Goal: Communication & Community: Answer question/provide support

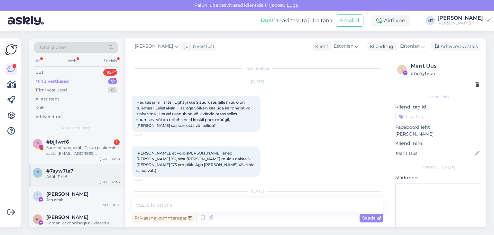
scroll to position [581, 0]
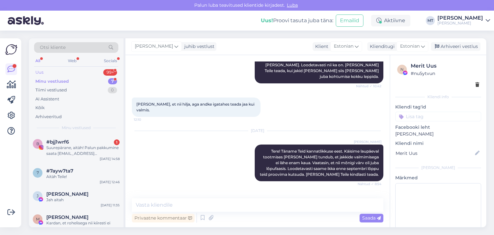
click at [39, 70] on div "Uus" at bounding box center [39, 72] width 8 height 6
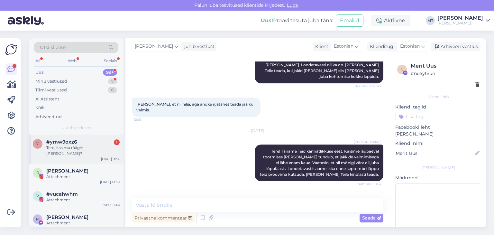
click at [65, 142] on span "#ymw9oxz6" at bounding box center [61, 142] width 31 height 6
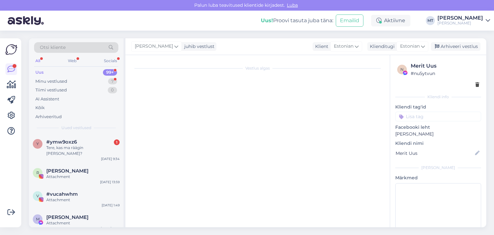
scroll to position [497, 0]
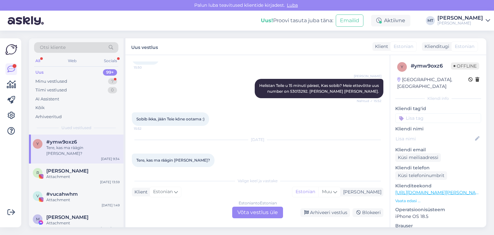
click at [260, 214] on div "Estonian to Estonian Võta vestlus üle" at bounding box center [257, 212] width 51 height 12
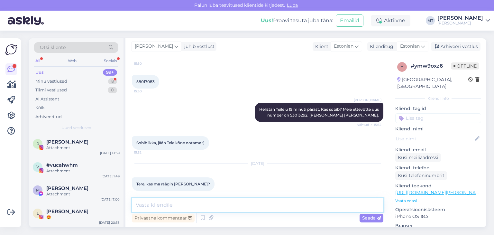
click at [188, 205] on textarea at bounding box center [258, 205] width 252 height 14
type textarea "R"
type textarea "Tere, mina olen Mari."
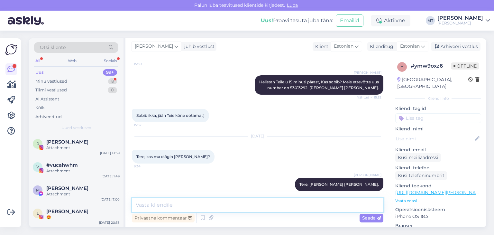
click at [155, 204] on textarea at bounding box center [258, 205] width 252 height 14
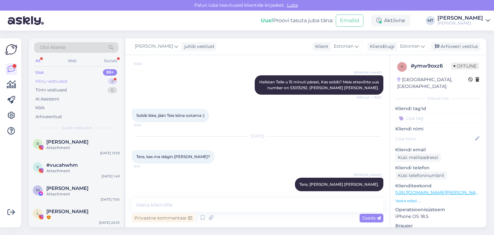
click at [64, 82] on div "Minu vestlused" at bounding box center [51, 81] width 32 height 6
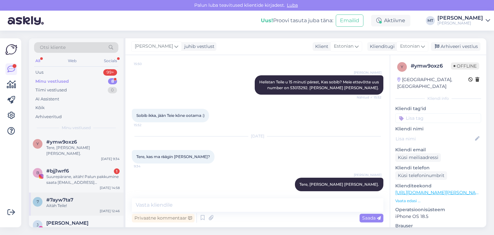
scroll to position [64, 0]
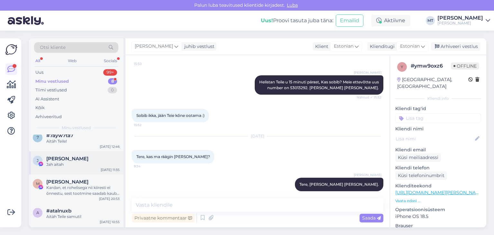
click at [56, 161] on div "Jah aitah" at bounding box center [82, 164] width 73 height 6
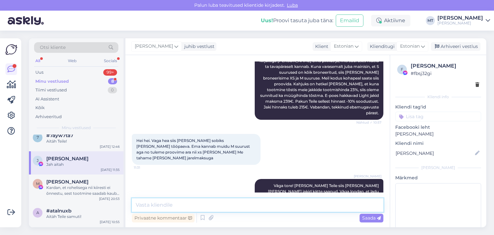
click at [148, 205] on textarea at bounding box center [258, 205] width 252 height 14
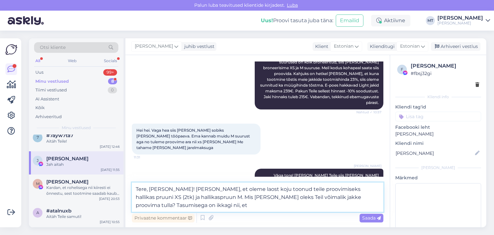
scroll to position [2096, 0]
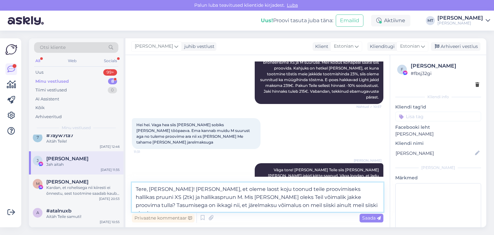
click at [215, 202] on textarea "Tere, Jane! Annan teada, et oleme laost koju toonud teile proovimiseks hallikas…" at bounding box center [258, 196] width 252 height 29
click at [211, 206] on textarea "Tere, Jane! Annan teada, et oleme laost koju toonud teile proovimiseks hallikas…" at bounding box center [258, 196] width 252 height 29
click at [205, 205] on textarea "Tere, Jane! Annan teada, et oleme laost koju toonud teile proovimiseks hallikas…" at bounding box center [258, 196] width 252 height 29
click at [212, 202] on textarea "Tere, Jane! Annan teada, et oleme laost koju toonud teile proovimiseks hallikas…" at bounding box center [258, 196] width 252 height 29
type textarea "Tere, Jane! Annan teada, et oleme laost koju toonud teile proovimiseks hallikas…"
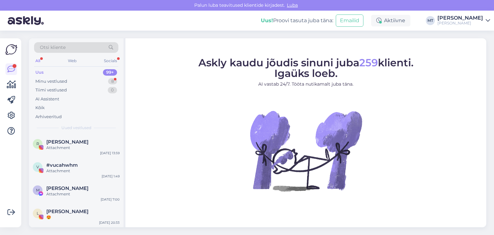
click at [40, 72] on div "Uus" at bounding box center [39, 72] width 8 height 6
click at [63, 81] on div "Minu vestlused" at bounding box center [51, 81] width 32 height 6
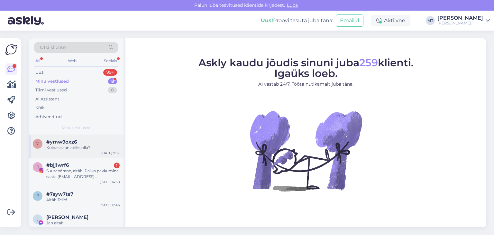
click at [69, 147] on div "Kuidas saan abiks olla?" at bounding box center [82, 148] width 73 height 6
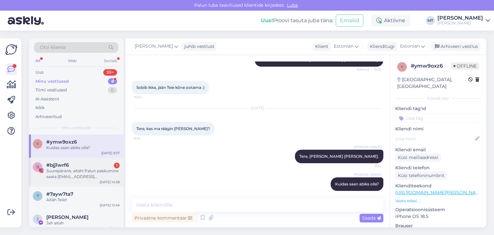
scroll to position [32, 0]
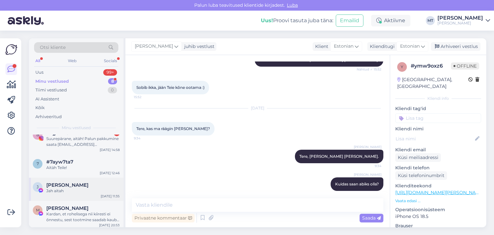
click at [64, 191] on div "Jah aitah" at bounding box center [82, 191] width 73 height 6
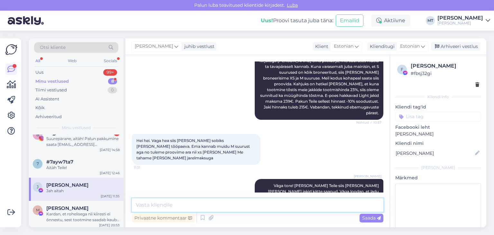
click at [164, 207] on textarea at bounding box center [258, 205] width 252 height 14
click at [141, 208] on textarea at bounding box center [258, 205] width 252 height 14
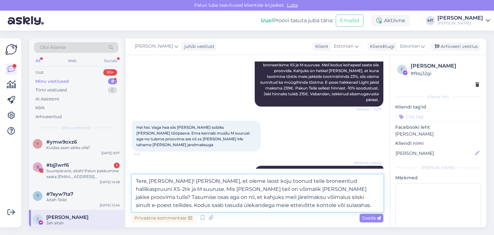
scroll to position [2103, 0]
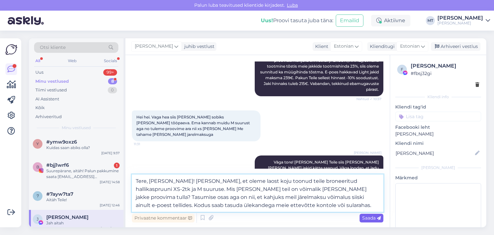
type textarea "Tere, Jane! Annan teada, et oleme laost koju toonud teile broneeritud hallikasp…"
click at [367, 216] on span "Saada" at bounding box center [371, 218] width 19 height 6
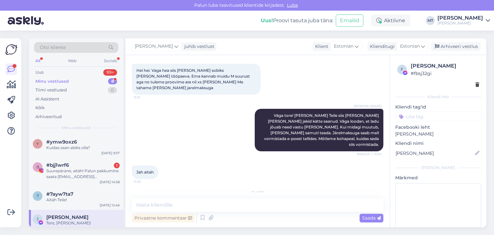
scroll to position [2150, 0]
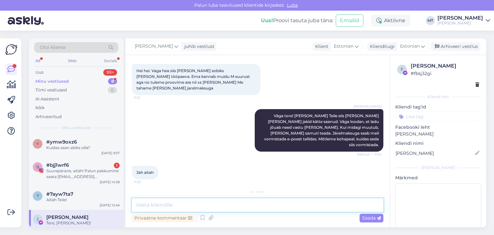
click at [160, 206] on textarea at bounding box center [258, 205] width 252 height 14
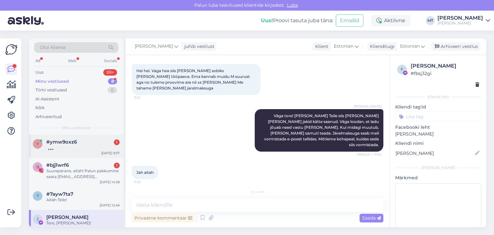
click at [59, 146] on div at bounding box center [82, 148] width 73 height 6
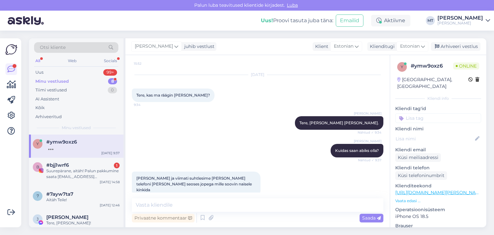
scroll to position [590, 0]
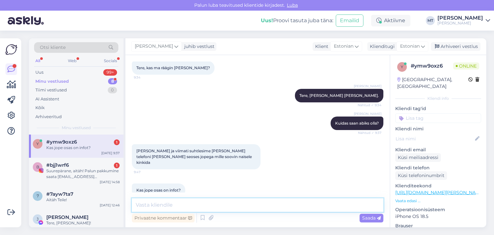
click at [156, 204] on textarea at bounding box center [258, 205] width 252 height 14
click at [161, 208] on textarea at bounding box center [258, 205] width 252 height 14
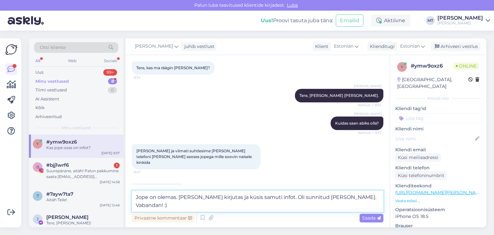
click at [286, 198] on textarea "Jope on olemas. Kelly juba kirjutas ja küsis samuti infot. Oli sunnitud talle h…" at bounding box center [258, 200] width 252 height 21
type textarea "Jope on olemas. Kelly juba kirjutas ja küsis samuti infot. Olin sunnitud talle …"
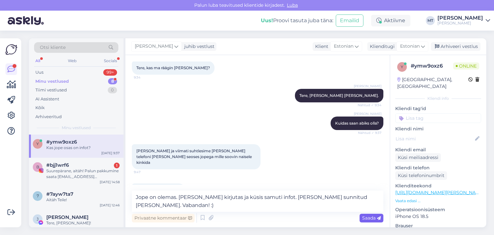
click at [370, 220] on div "Saada" at bounding box center [372, 218] width 24 height 9
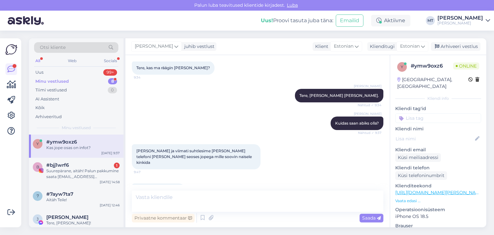
scroll to position [623, 0]
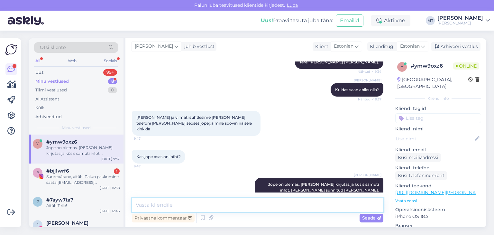
click at [160, 206] on textarea at bounding box center [258, 205] width 252 height 14
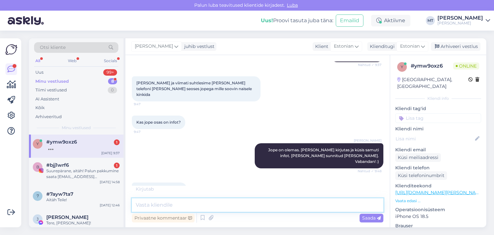
scroll to position [678, 0]
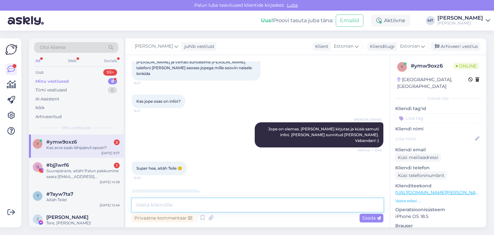
click at [176, 205] on textarea at bounding box center [258, 205] width 252 height 14
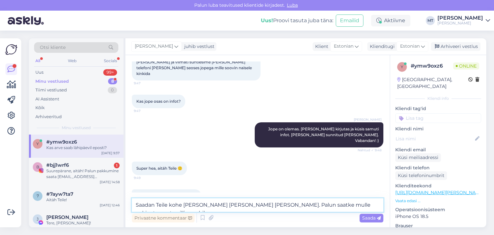
drag, startPoint x: 377, startPoint y: 205, endPoint x: 253, endPoint y: 207, distance: 123.8
click at [253, 207] on textarea "Saadan Teile kohe arve ja panen jaki ka teele. Palun saatke mulle pakiautomaat,…" at bounding box center [258, 205] width 252 height 14
type textarea "Saadan Teile kohe arve ja panen jaki ka teele. Milline pakiautomaat Teile sobib?"
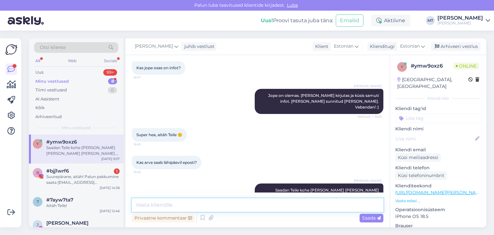
scroll to position [751, 0]
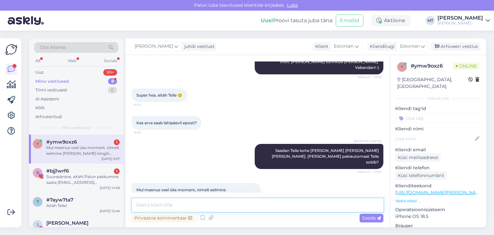
click at [157, 207] on textarea at bounding box center [258, 205] width 252 height 14
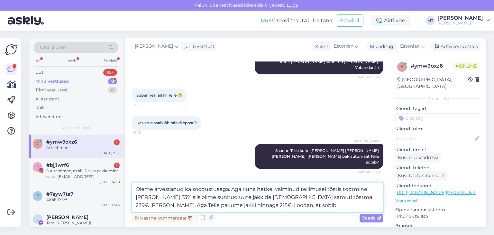
scroll to position [807, 0]
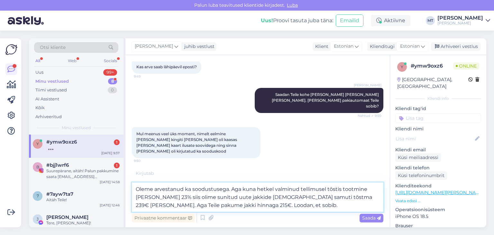
click at [325, 189] on textarea "Oleme arvestanud ka soodustusega. Aga kuna hetkel valminud tellimusel tõstis to…" at bounding box center [258, 196] width 252 height 29
click at [193, 198] on textarea "Oleme arvestanud ka soodustusega. Aga kuna hetkel valminud jakkide puhul tõstis…" at bounding box center [258, 196] width 252 height 29
type textarea "Oleme arvestanud ka soodustusega. Aga kuna hetkel valminud jakkide puhul tõstis…"
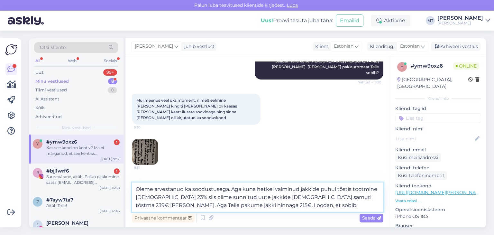
click at [300, 199] on textarea "Oleme arvestanud ka soodustusega. Aga kuna hetkel valminud jakkide puhul tõstis…" at bounding box center [258, 196] width 252 height 29
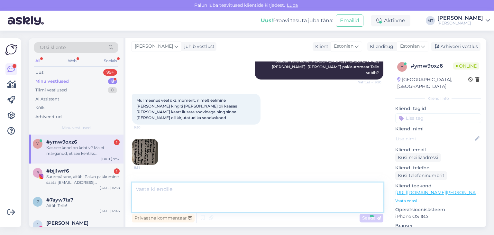
scroll to position [870, 0]
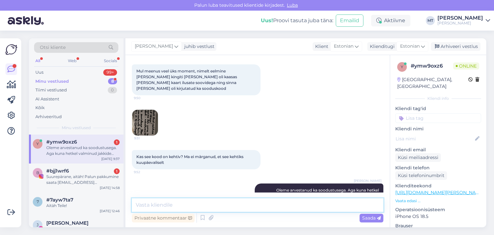
click at [150, 205] on textarea at bounding box center [258, 205] width 252 height 14
click at [148, 205] on textarea at bounding box center [258, 205] width 252 height 14
click at [184, 207] on textarea at bounding box center [258, 205] width 252 height 14
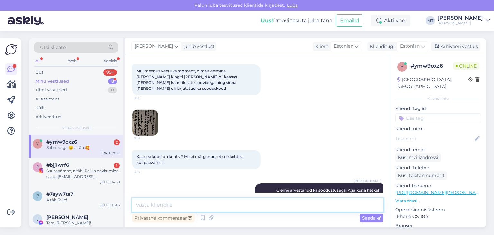
scroll to position [898, 0]
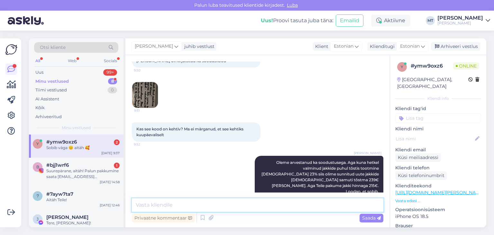
click at [142, 204] on textarea at bounding box center [258, 205] width 252 height 14
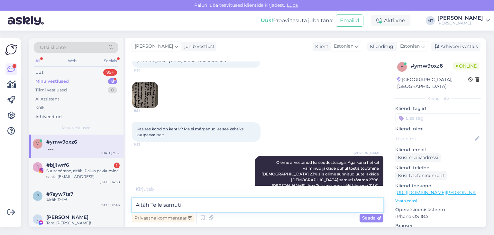
type textarea "Aitäh Teile samuti!"
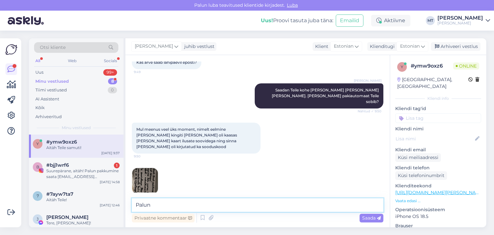
scroll to position [925, 0]
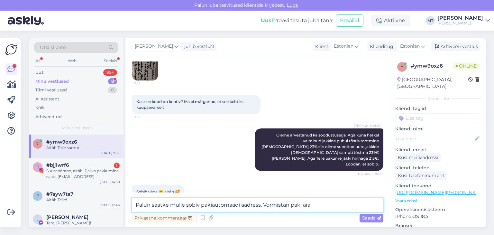
type textarea "Palun saatke mulle sobiv pakiautomaadi aadress. Vormistan paki ära."
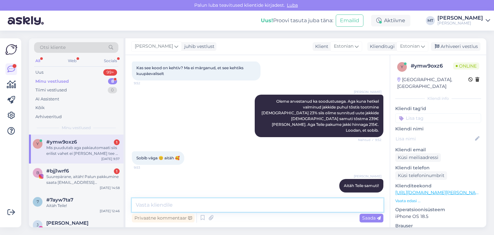
scroll to position [998, 0]
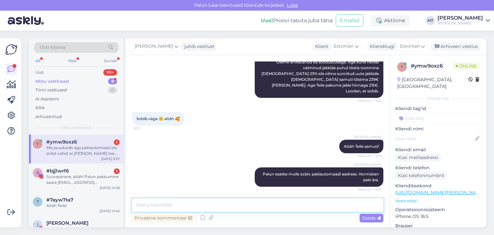
click at [144, 206] on textarea at bounding box center [258, 205] width 252 height 14
type textarea "Hästi, arvestan sellega."
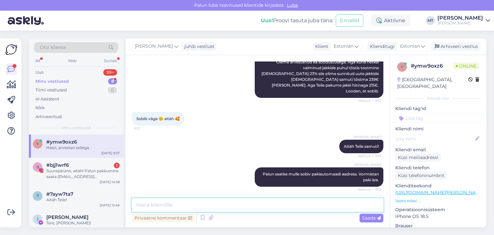
scroll to position [1026, 0]
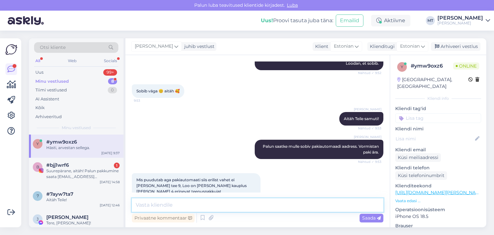
type textarea "T"
type textarea "Saadan Teile kohe arve."
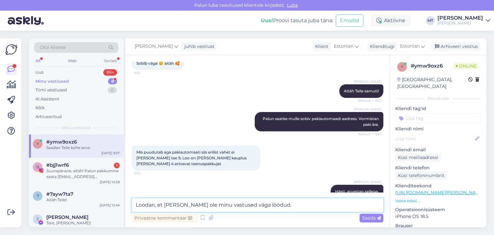
click at [168, 206] on textarea "Loodan, et kelly ei ole minu vastused väga löödud." at bounding box center [258, 205] width 252 height 14
click at [275, 206] on textarea "Loodan, et Kelly ei ole minu vastused väga löödud." at bounding box center [258, 205] width 252 height 14
type textarea "Loodan, et Kelly ei ole minu vastused väga löödud."
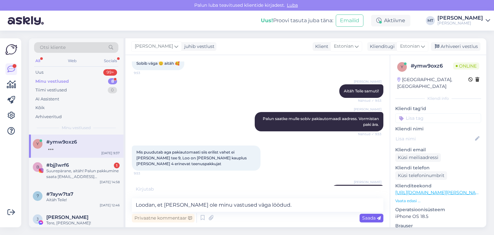
click at [364, 219] on span "Saada" at bounding box center [371, 218] width 19 height 6
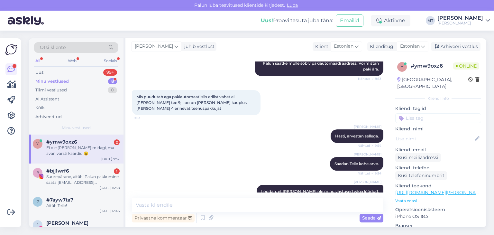
scroll to position [1136, 0]
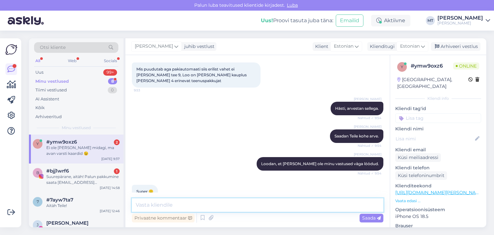
click at [174, 204] on textarea at bounding box center [258, 205] width 252 height 14
type textarea ":)"
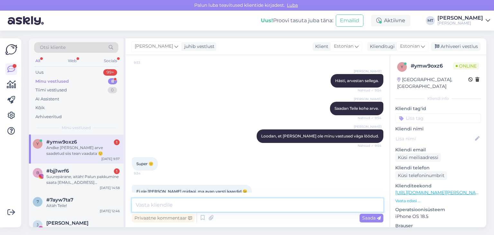
scroll to position [1192, 0]
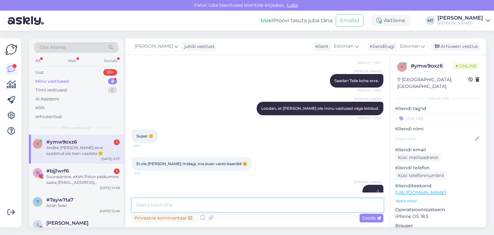
click at [175, 206] on textarea at bounding box center [258, 205] width 252 height 14
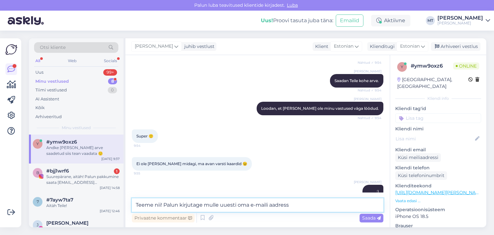
type textarea "Teeme nii! Palun kirjutage mulle uuesti oma e-maili aadress."
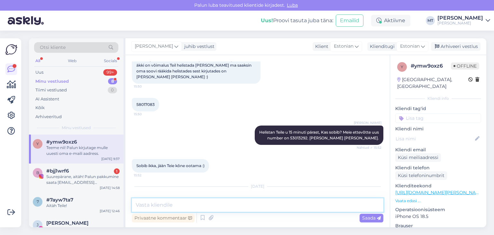
scroll to position [447, 0]
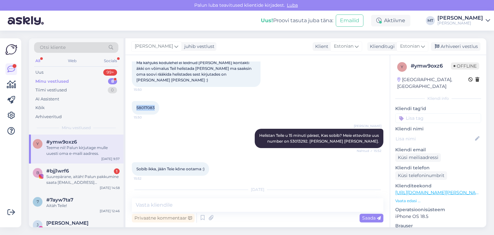
drag, startPoint x: 152, startPoint y: 101, endPoint x: 133, endPoint y: 98, distance: 20.3
click at [133, 101] on div "58017083 15:50" at bounding box center [145, 108] width 27 height 14
copy span "58017083"
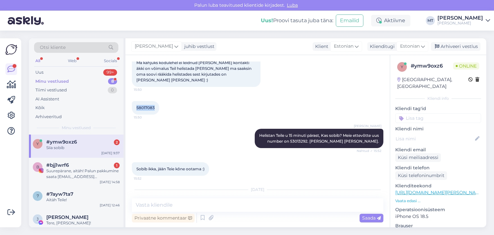
scroll to position [1275, 0]
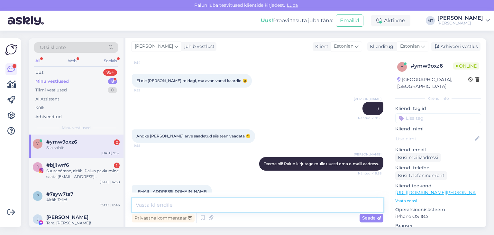
click at [156, 204] on textarea at bounding box center [258, 205] width 252 height 14
type textarea "V"
type textarea "Aitäh! Saadan kohe arve."
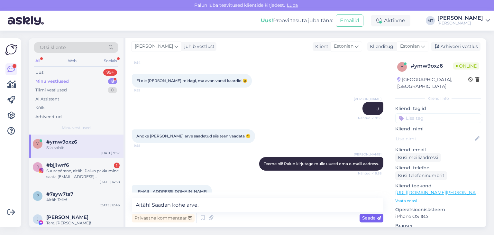
click at [365, 219] on span "Saada" at bounding box center [371, 218] width 19 height 6
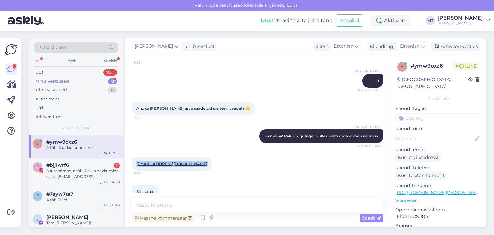
drag, startPoint x: 179, startPoint y: 121, endPoint x: 133, endPoint y: 126, distance: 46.0
click at [133, 157] on div "Viitja.l@gmail.com 9:59" at bounding box center [172, 164] width 80 height 14
copy div "Viitja.l@gmail.com 9:59"
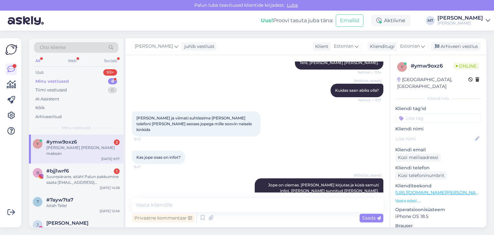
scroll to position [1358, 0]
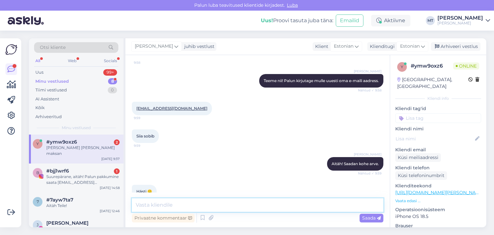
click at [161, 206] on textarea at bounding box center [258, 205] width 252 height 14
click at [140, 206] on textarea "Atäh Teile! :)" at bounding box center [258, 205] width 252 height 14
drag, startPoint x: 169, startPoint y: 206, endPoint x: 134, endPoint y: 205, distance: 35.1
click at [134, 205] on textarea "Atäh Teile! :)" at bounding box center [258, 205] width 252 height 14
type textarea "Suured tänud Teile!"
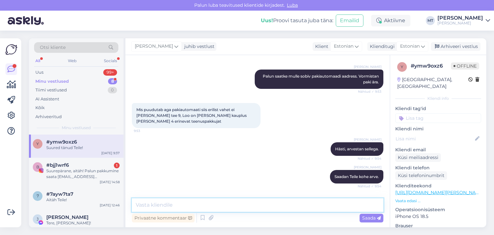
scroll to position [1064, 0]
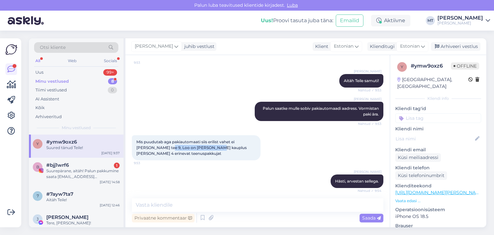
drag, startPoint x: 148, startPoint y: 106, endPoint x: 192, endPoint y: 108, distance: 44.7
click at [192, 139] on span "Mis puudutab aga pakiautomaati siis erilist vahet ei ole Saha tee 9, Loo on Gro…" at bounding box center [191, 147] width 111 height 16
copy span "Loo on Grossi kauplus j"
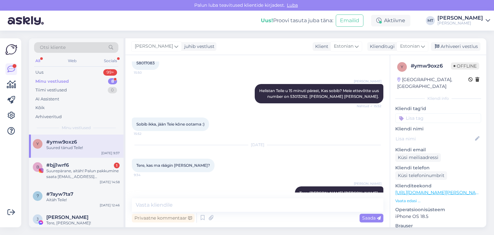
scroll to position [453, 0]
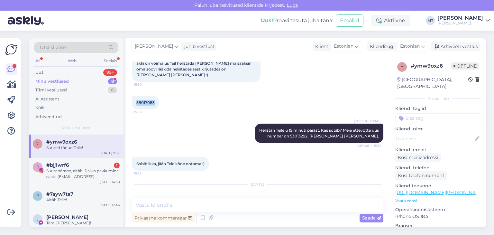
drag, startPoint x: 156, startPoint y: 96, endPoint x: 134, endPoint y: 98, distance: 22.0
click at [134, 98] on div "58017083 15:50" at bounding box center [145, 103] width 27 height 14
copy span "58017083"
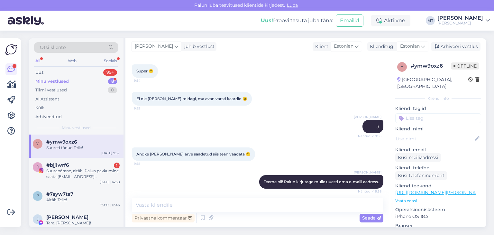
scroll to position [1289, 0]
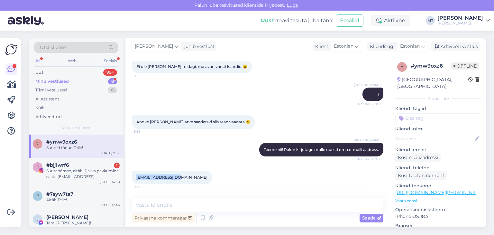
drag, startPoint x: 174, startPoint y: 137, endPoint x: 135, endPoint y: 137, distance: 39.2
click at [135, 170] on div "Viitja.l@gmail.com 9:59" at bounding box center [172, 177] width 80 height 14
copy link "Viitja.l@gmail.com"
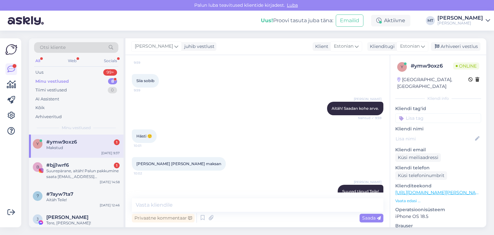
drag, startPoint x: 65, startPoint y: 143, endPoint x: 73, endPoint y: 150, distance: 10.7
click at [65, 143] on span "#ymw9oxz6" at bounding box center [61, 142] width 31 height 6
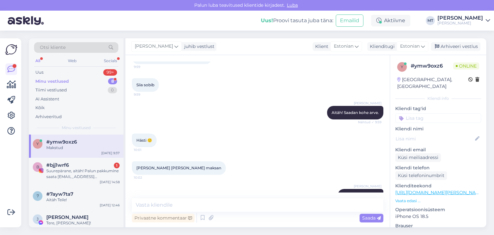
scroll to position [1413, 0]
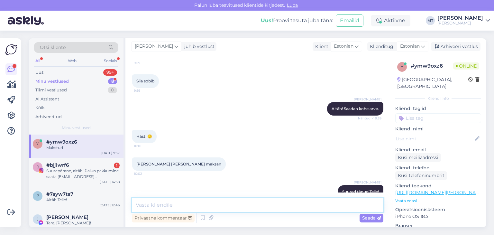
click at [159, 206] on textarea at bounding box center [258, 205] width 252 height 14
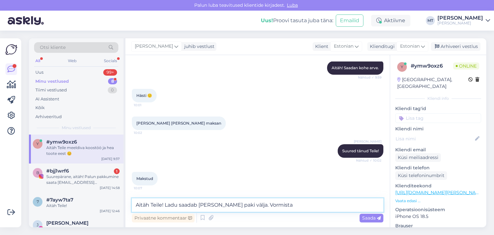
scroll to position [1481, 0]
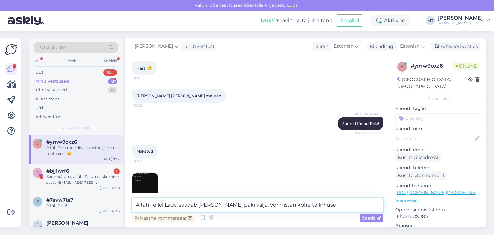
type textarea "Aitäh Teile! Ladu saadab täna paki välja. Vormistan kohe tellimuse."
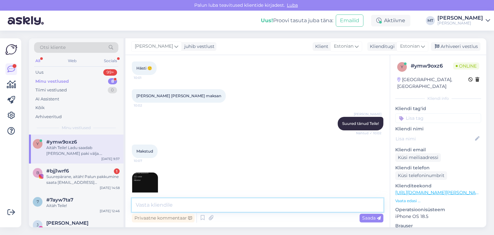
scroll to position [1514, 0]
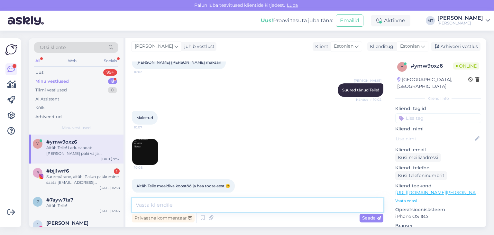
click at [156, 207] on textarea at bounding box center [258, 205] width 252 height 14
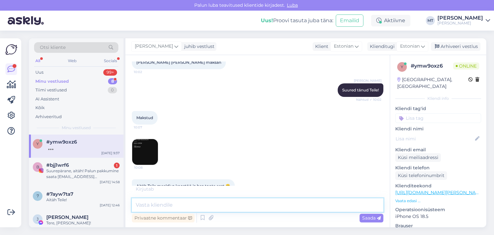
click at [157, 207] on textarea at bounding box center [258, 205] width 252 height 14
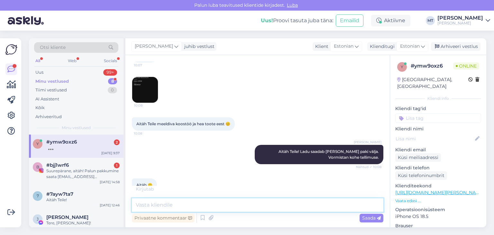
scroll to position [1597, 0]
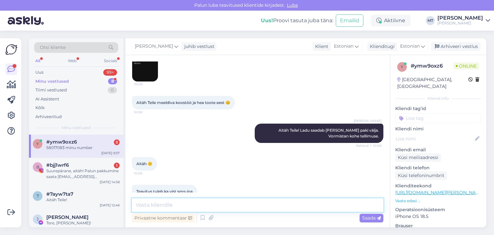
click at [144, 206] on textarea at bounding box center [258, 205] width 252 height 14
click at [144, 204] on textarea at bounding box center [258, 205] width 252 height 14
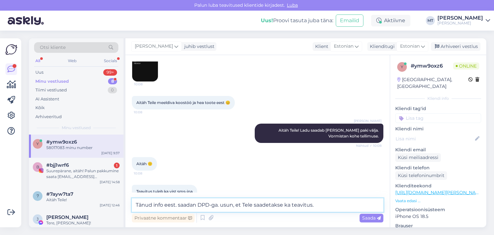
click at [224, 205] on textarea "Tänud info eest. saadan DPD-ga. usun, et Tele saadetakse ka teavitus." at bounding box center [258, 205] width 252 height 14
type textarea "Tänud info eest. saadan DPD-ga. Usun, et Tele saadetakse ka teavitus."
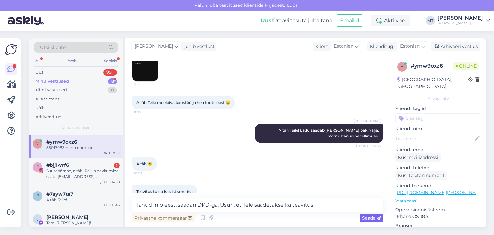
click at [370, 219] on span "Saada" at bounding box center [371, 218] width 19 height 6
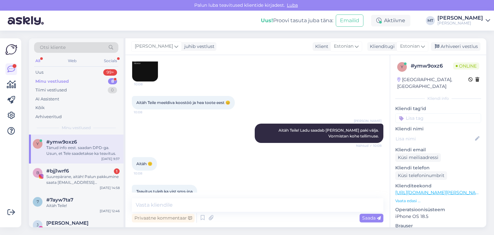
scroll to position [1631, 0]
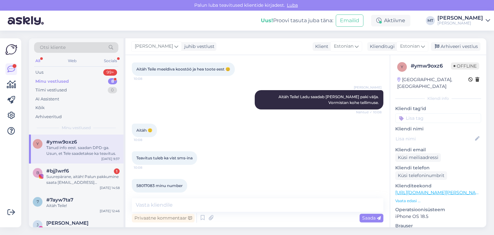
click at [242, 214] on icon at bounding box center [244, 216] width 4 height 4
click at [238, 203] on textarea "Tänud info eest. saadan DPD-ga. Usun, et Tele saadetakse ka teavitus." at bounding box center [257, 211] width 241 height 17
click at [179, 203] on textarea "Tänud info eest. saadan DPD-ga. Usun, et Teile saadetakse ka teavitus." at bounding box center [257, 211] width 241 height 17
type textarea "Tänud info eest. Saadan DPD-ga. Usun, et Teile saadetakse ka teavitus."
click at [353, 224] on span "Muuda" at bounding box center [364, 227] width 23 height 6
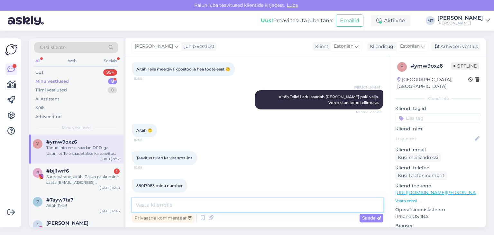
click at [188, 206] on textarea at bounding box center [258, 205] width 252 height 14
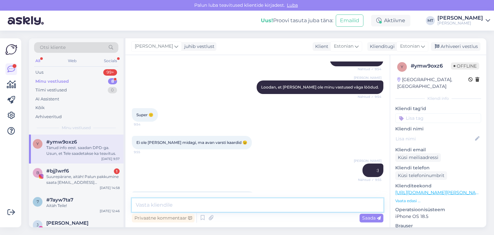
scroll to position [1277, 0]
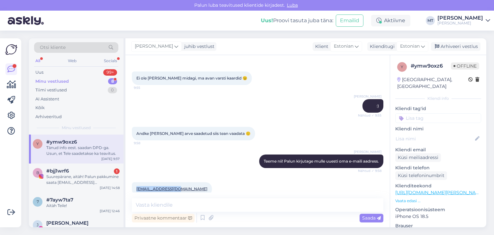
drag, startPoint x: 173, startPoint y: 149, endPoint x: 133, endPoint y: 148, distance: 40.5
click at [133, 182] on div "Viitja.l@gmail.com 9:59" at bounding box center [172, 189] width 80 height 14
copy link "Viitja.l@gmail.com"
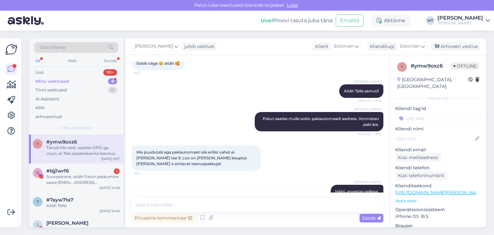
scroll to position [1052, 0]
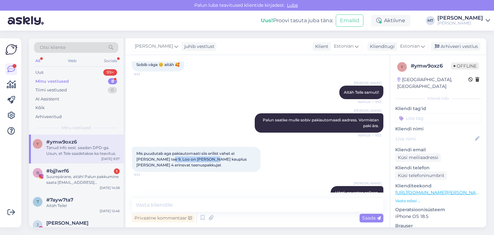
drag, startPoint x: 147, startPoint y: 119, endPoint x: 190, endPoint y: 119, distance: 42.8
click at [190, 151] on span "Mis puudutab aga pakiautomaati siis erilist vahet ei ole Saha tee 9, Loo on Gro…" at bounding box center [191, 159] width 111 height 16
copy span "Loo on Grossi kauplus"
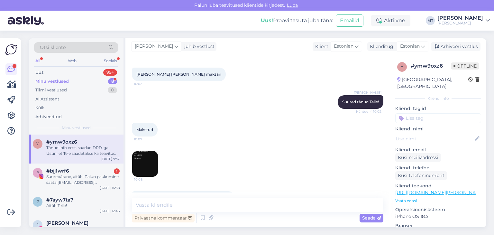
scroll to position [1631, 0]
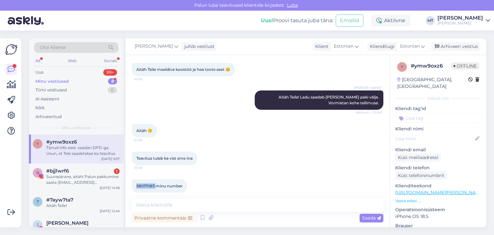
drag, startPoint x: 155, startPoint y: 145, endPoint x: 132, endPoint y: 145, distance: 22.8
click at [132, 179] on div "58017083 minu number 10:09" at bounding box center [159, 186] width 55 height 14
copy span "58017083"
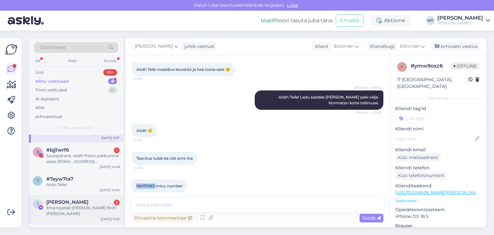
scroll to position [32, 0]
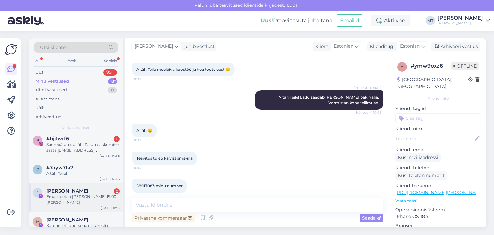
click at [70, 199] on div "J Jane Kodar 2 Ema lopetab kell 19.00 peale seda Sep 17 11:35" at bounding box center [76, 197] width 95 height 29
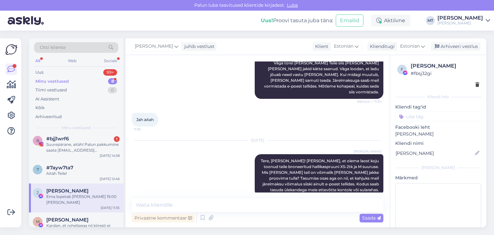
scroll to position [2211, 0]
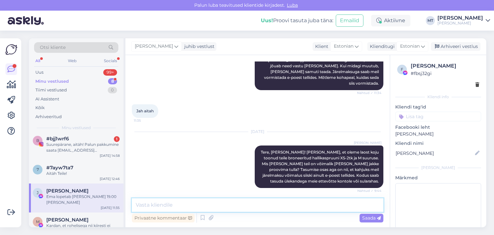
click at [145, 206] on textarea at bounding box center [258, 205] width 252 height 14
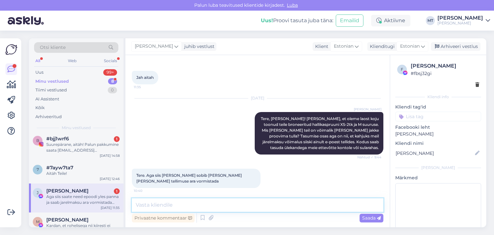
click at [153, 203] on textarea at bounding box center [258, 205] width 252 height 14
click at [147, 205] on textarea "Just saame seda teha" at bounding box center [258, 205] width 252 height 14
drag, startPoint x: 195, startPoint y: 206, endPoint x: 181, endPoint y: 206, distance: 13.5
click at [181, 206] on textarea "Just, seda saame seda teha" at bounding box center [258, 205] width 252 height 14
click at [193, 204] on textarea "Just, seda saame teha" at bounding box center [258, 205] width 252 height 14
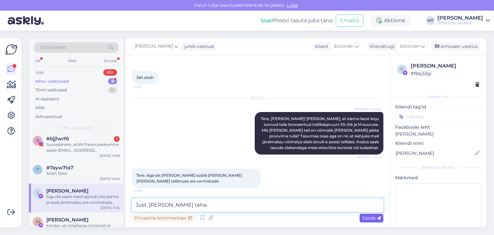
type textarea "Just, seda saame teha."
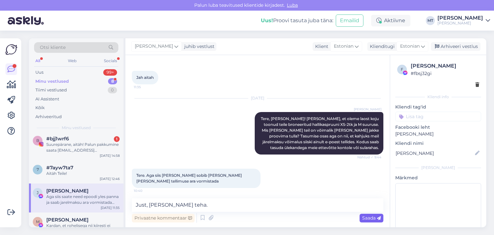
click at [369, 219] on span "Saada" at bounding box center [371, 218] width 19 height 6
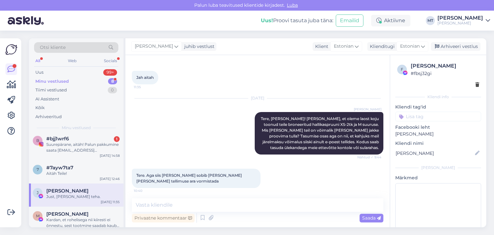
scroll to position [2272, 0]
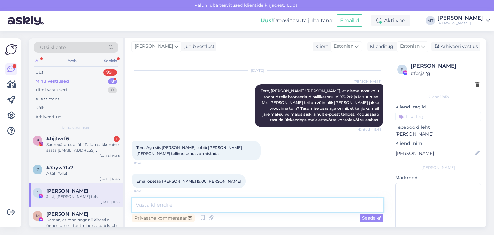
click at [154, 206] on textarea at bounding box center [258, 205] width 252 height 14
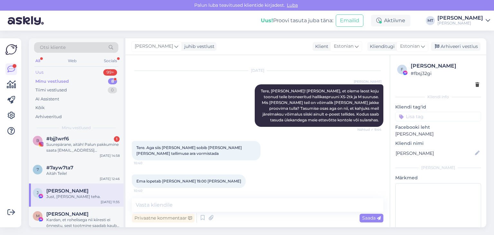
click at [41, 71] on div "Uus" at bounding box center [39, 72] width 8 height 6
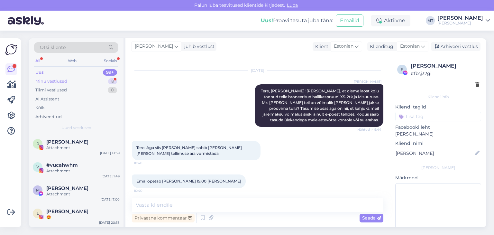
click at [47, 81] on div "Minu vestlused" at bounding box center [51, 81] width 32 height 6
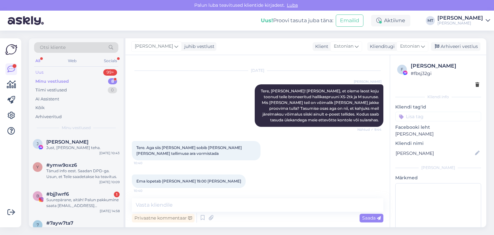
click at [44, 69] on div "Uus 99+" at bounding box center [76, 72] width 84 height 9
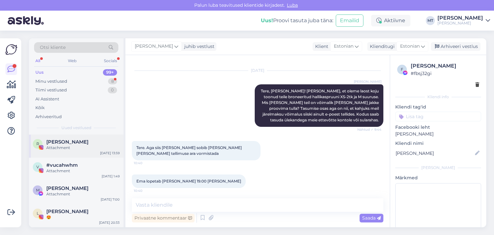
click at [60, 141] on span "[PERSON_NAME]" at bounding box center [67, 142] width 42 height 6
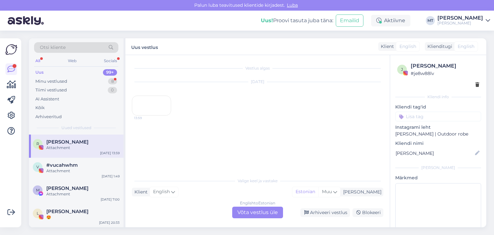
click at [158, 115] on div "13:59" at bounding box center [151, 106] width 39 height 20
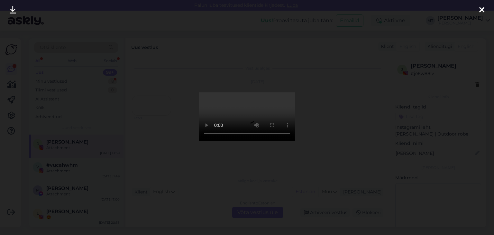
click at [480, 9] on icon at bounding box center [481, 10] width 5 height 8
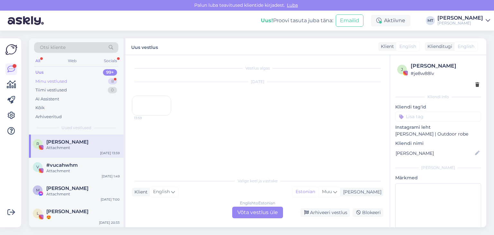
click at [62, 79] on div "Minu vestlused" at bounding box center [51, 81] width 32 height 6
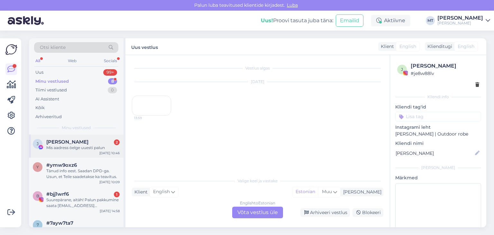
click at [64, 143] on span "Jane Kodar" at bounding box center [67, 142] width 42 height 6
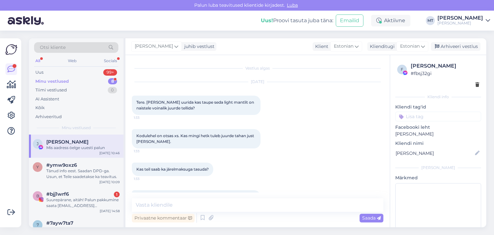
scroll to position [2328, 0]
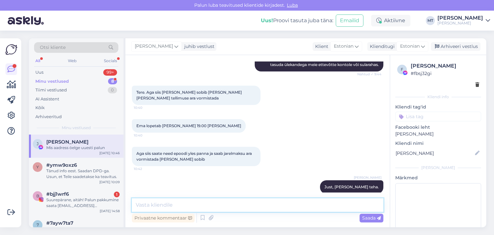
click at [185, 208] on textarea at bounding box center [258, 205] width 252 height 14
type textarea "S"
type textarea "j"
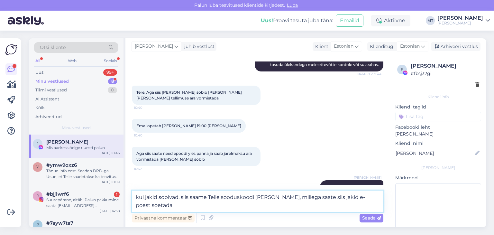
click at [322, 197] on textarea "kui jakid sobivad, siis saame Teile sooduskoodi kaasa anda, millega saate siis …" at bounding box center [258, 200] width 252 height 21
drag, startPoint x: 369, startPoint y: 196, endPoint x: 373, endPoint y: 200, distance: 5.5
click at [373, 200] on textarea "kui jakid sobivad, siis saame Teile sooduskoodi kaasa anda, millega saate -10% …" at bounding box center [258, 200] width 252 height 21
drag, startPoint x: 368, startPoint y: 197, endPoint x: 382, endPoint y: 204, distance: 15.8
click at [382, 204] on textarea "kui jakid sobivad, siis saame Teile sooduskoodi kaasa anda, millega saate -10% …" at bounding box center [258, 200] width 252 height 21
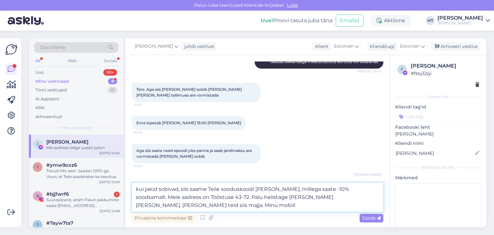
scroll to position [2343, 0]
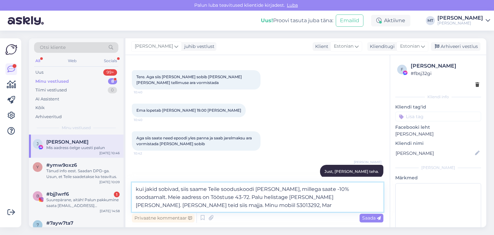
type textarea "kui jakid sobivad, siis saame Teile sooduskoodi kaasa anda, millega saate -10% …"
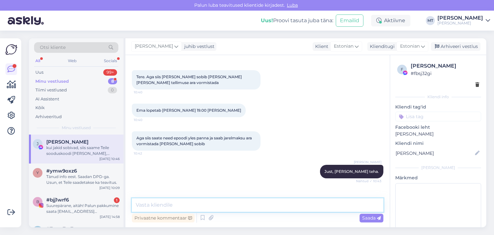
scroll to position [2373, 0]
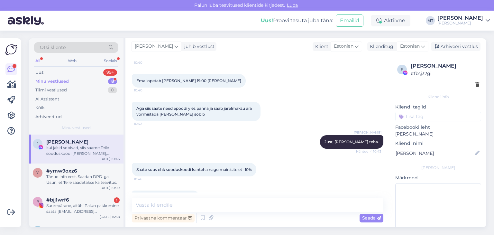
click at [275, 218] on div "Mari Tammet kui jakid sobivad, siis saame Teile sooduskoodi kaasa anda, millega…" at bounding box center [319, 236] width 129 height 37
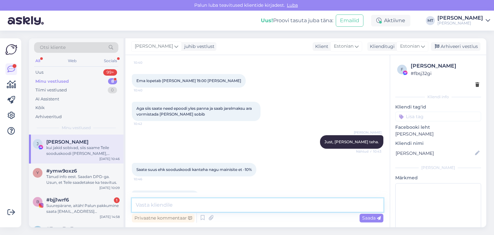
click at [161, 205] on textarea at bounding box center [258, 205] width 252 height 14
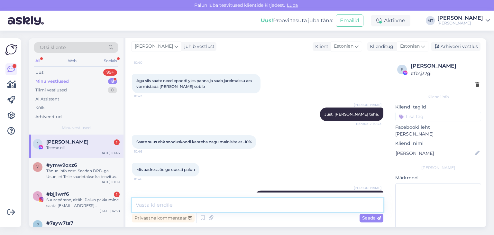
click at [143, 204] on textarea at bounding box center [258, 205] width 252 height 14
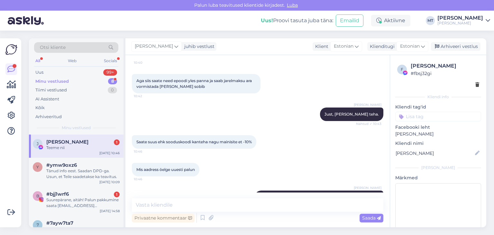
click at [55, 150] on div "Teeme nii" at bounding box center [82, 148] width 73 height 6
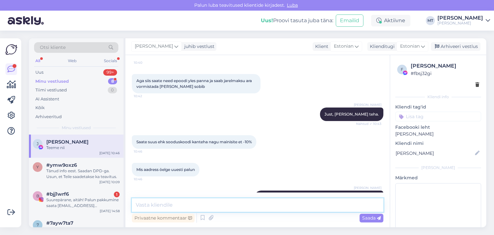
click at [153, 204] on textarea at bounding box center [258, 205] width 252 height 14
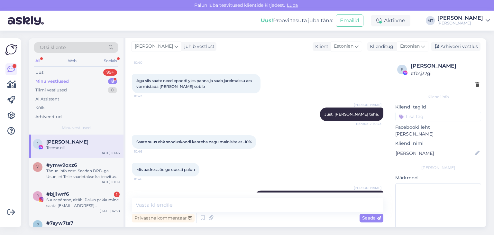
click at [62, 81] on div "Minu vestlused" at bounding box center [51, 81] width 33 height 6
